Goal: Check status

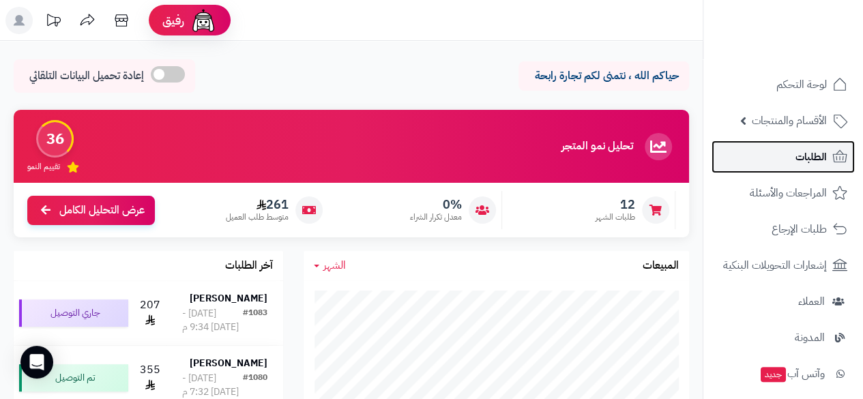
click at [806, 166] on link "الطلبات" at bounding box center [782, 157] width 143 height 33
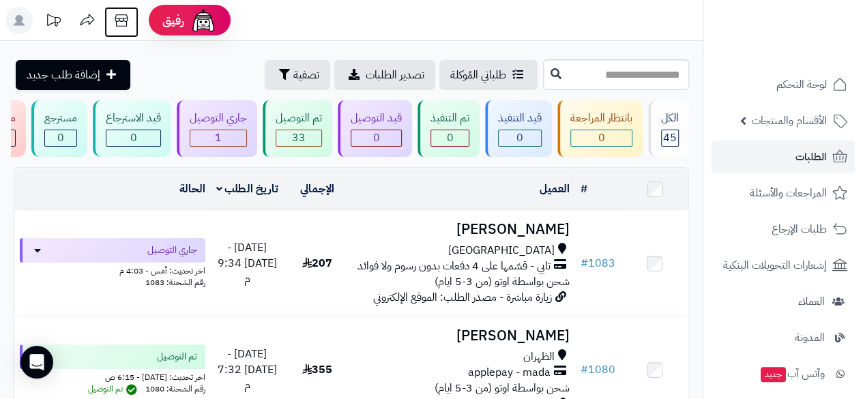
click at [121, 20] on icon at bounding box center [121, 20] width 27 height 27
